Goal: Transaction & Acquisition: Subscribe to service/newsletter

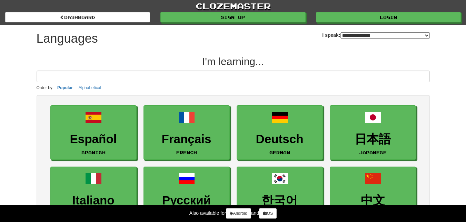
select select "*******"
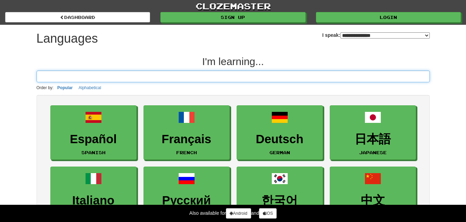
click at [185, 74] on input at bounding box center [233, 77] width 393 height 12
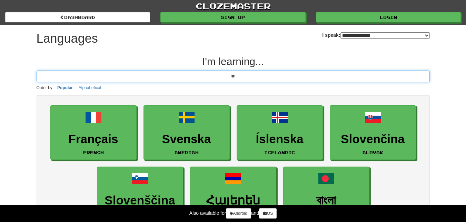
type input "*"
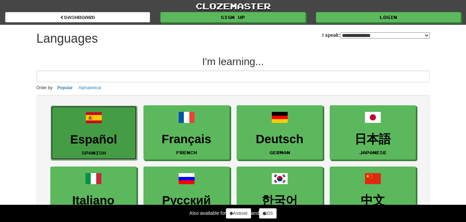
click at [98, 132] on link "Español Spanish" at bounding box center [94, 133] width 86 height 55
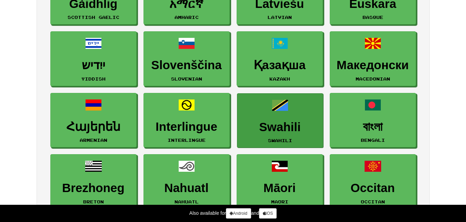
scroll to position [862, 0]
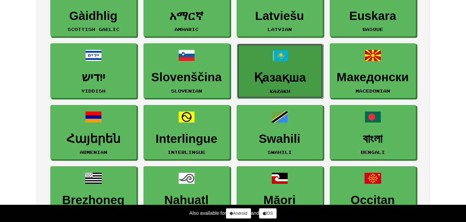
click at [286, 73] on h3 "Қазақша" at bounding box center [280, 77] width 79 height 13
